Goal: Information Seeking & Learning: Learn about a topic

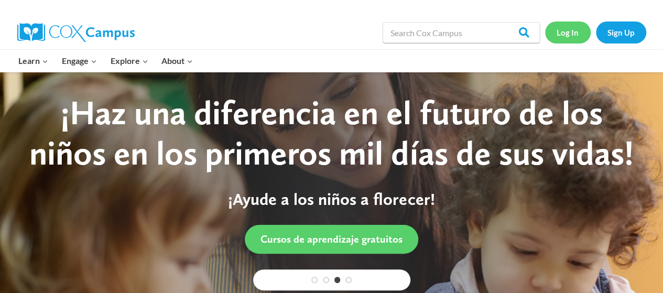
click at [569, 37] on link "Log In" at bounding box center [568, 33] width 46 height 22
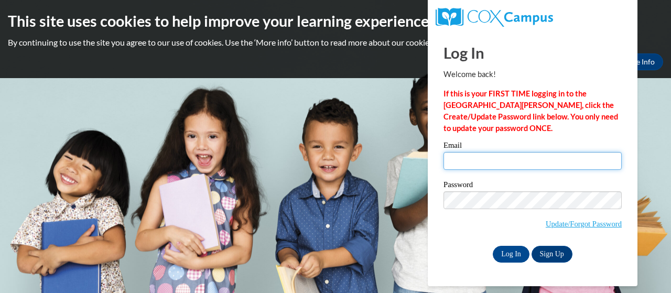
type input "vnation@shelteringarmsforkids.com"
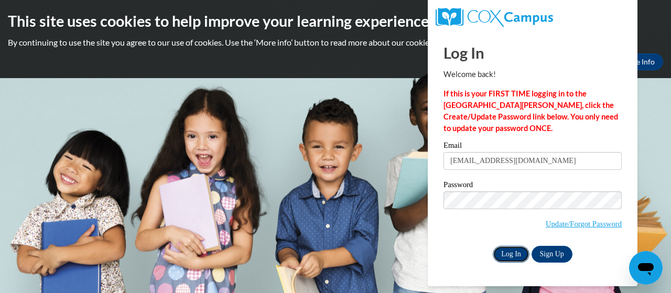
click at [511, 251] on input "Log In" at bounding box center [511, 254] width 37 height 17
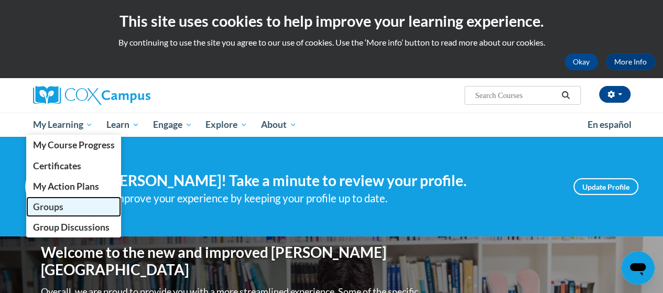
click at [53, 204] on span "Groups" at bounding box center [48, 206] width 30 height 11
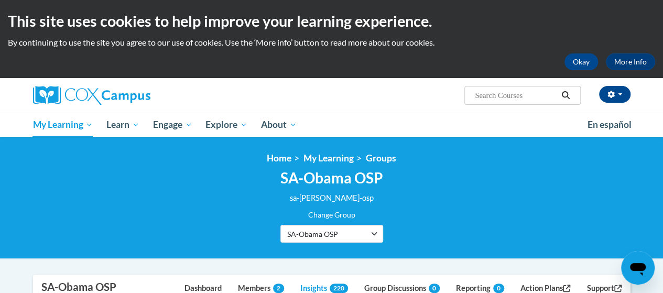
click at [500, 92] on input "Search..." at bounding box center [516, 95] width 84 height 13
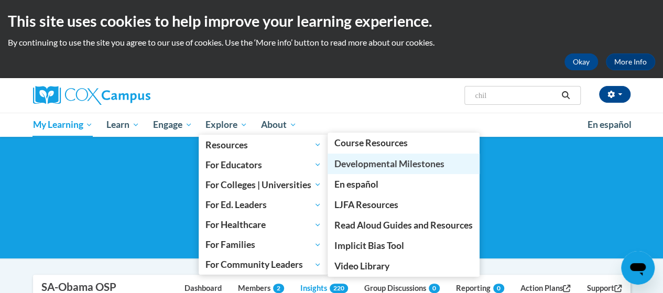
type input "chil"
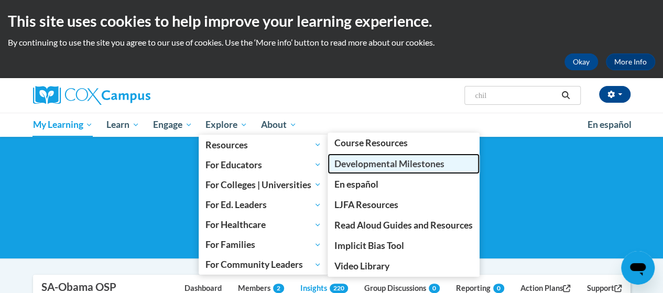
click at [374, 162] on span "Developmental Milestones" at bounding box center [390, 163] width 110 height 11
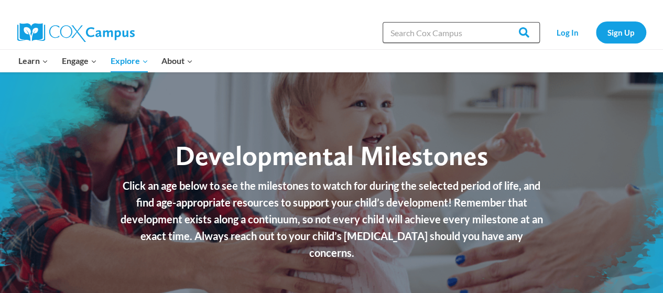
click at [411, 36] on input "Search in [URL][DOMAIN_NAME]" at bounding box center [461, 32] width 157 height 21
type input "child expectes outcome"
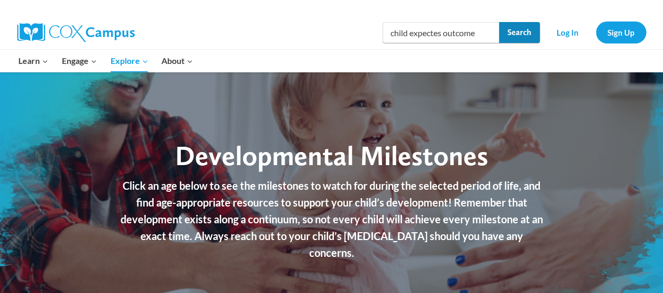
click at [522, 32] on input "Search" at bounding box center [519, 32] width 41 height 21
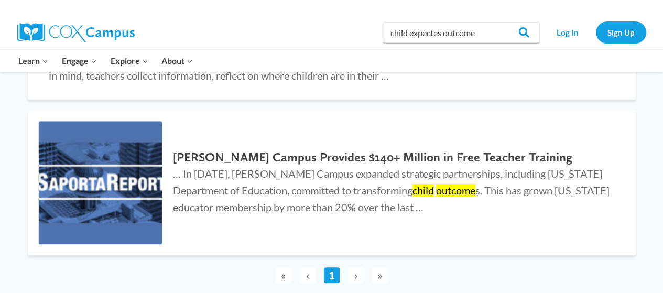
scroll to position [185, 0]
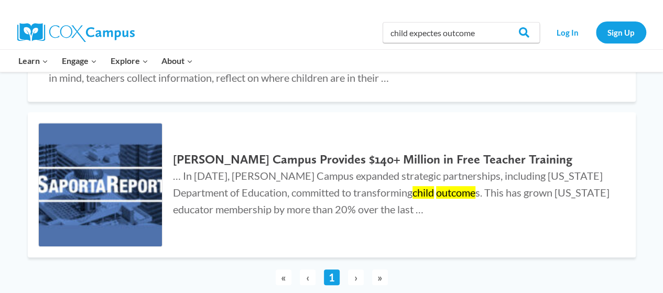
click at [381, 278] on span "»" at bounding box center [380, 278] width 16 height 16
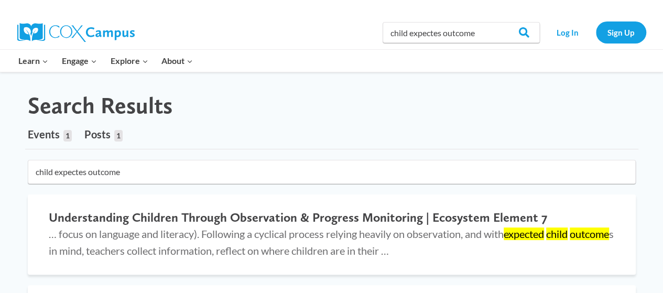
scroll to position [0, 0]
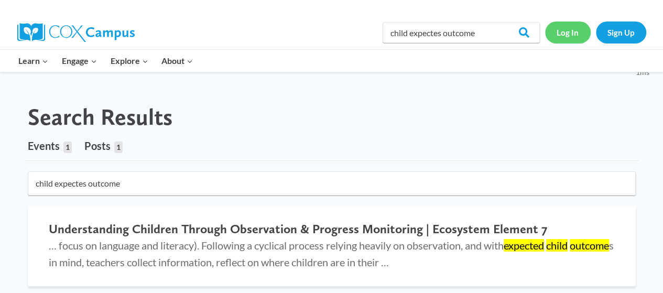
click at [570, 36] on link "Log In" at bounding box center [568, 33] width 46 height 22
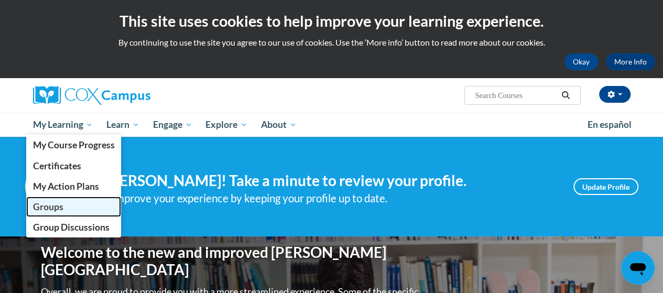
click at [60, 207] on span "Groups" at bounding box center [48, 206] width 30 height 11
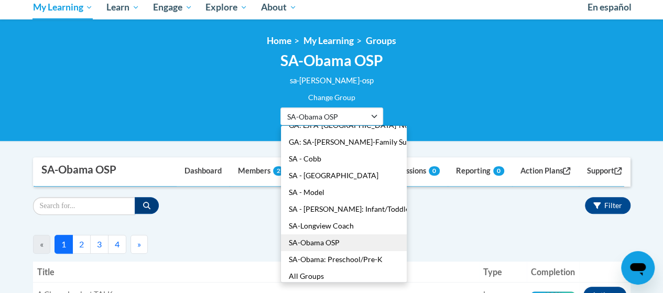
scroll to position [68, 0]
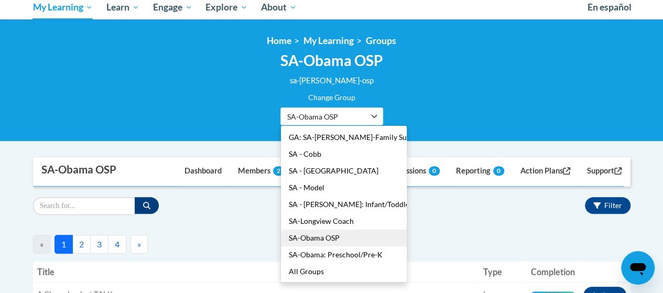
click at [320, 236] on ul "GA: LJFA-[GEOGRAPHIC_DATA] PAACT GA: LJFA-[GEOGRAPHIC_DATA]-[GEOGRAPHIC_DATA] C…" at bounding box center [344, 203] width 127 height 157
click at [360, 245] on ul "GA: LJFA-[GEOGRAPHIC_DATA] PAACT GA: LJFA-[GEOGRAPHIC_DATA]-[GEOGRAPHIC_DATA] C…" at bounding box center [344, 203] width 127 height 157
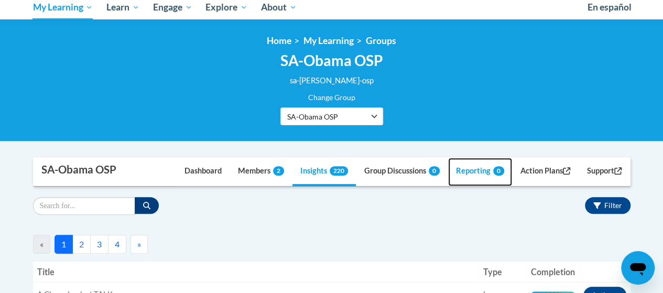
click at [483, 169] on link "Reporting 0" at bounding box center [480, 172] width 64 height 28
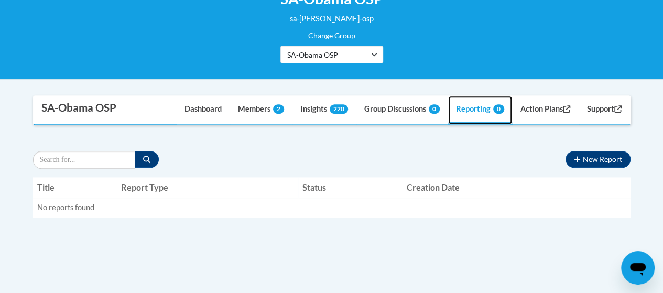
scroll to position [153, 0]
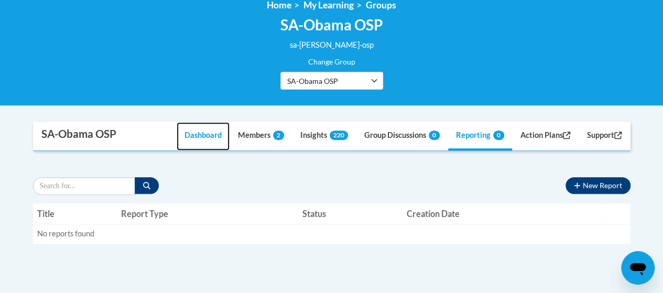
click at [191, 133] on link "Dashboard" at bounding box center [203, 136] width 53 height 28
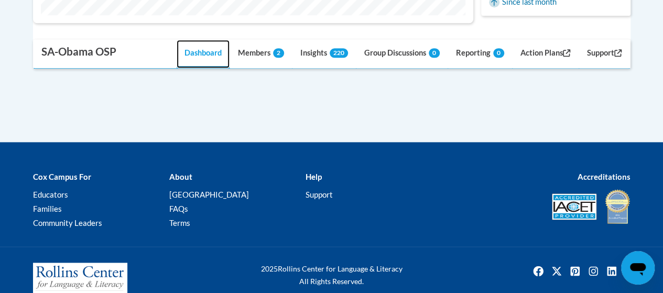
scroll to position [605, 0]
